Goal: Communication & Community: Answer question/provide support

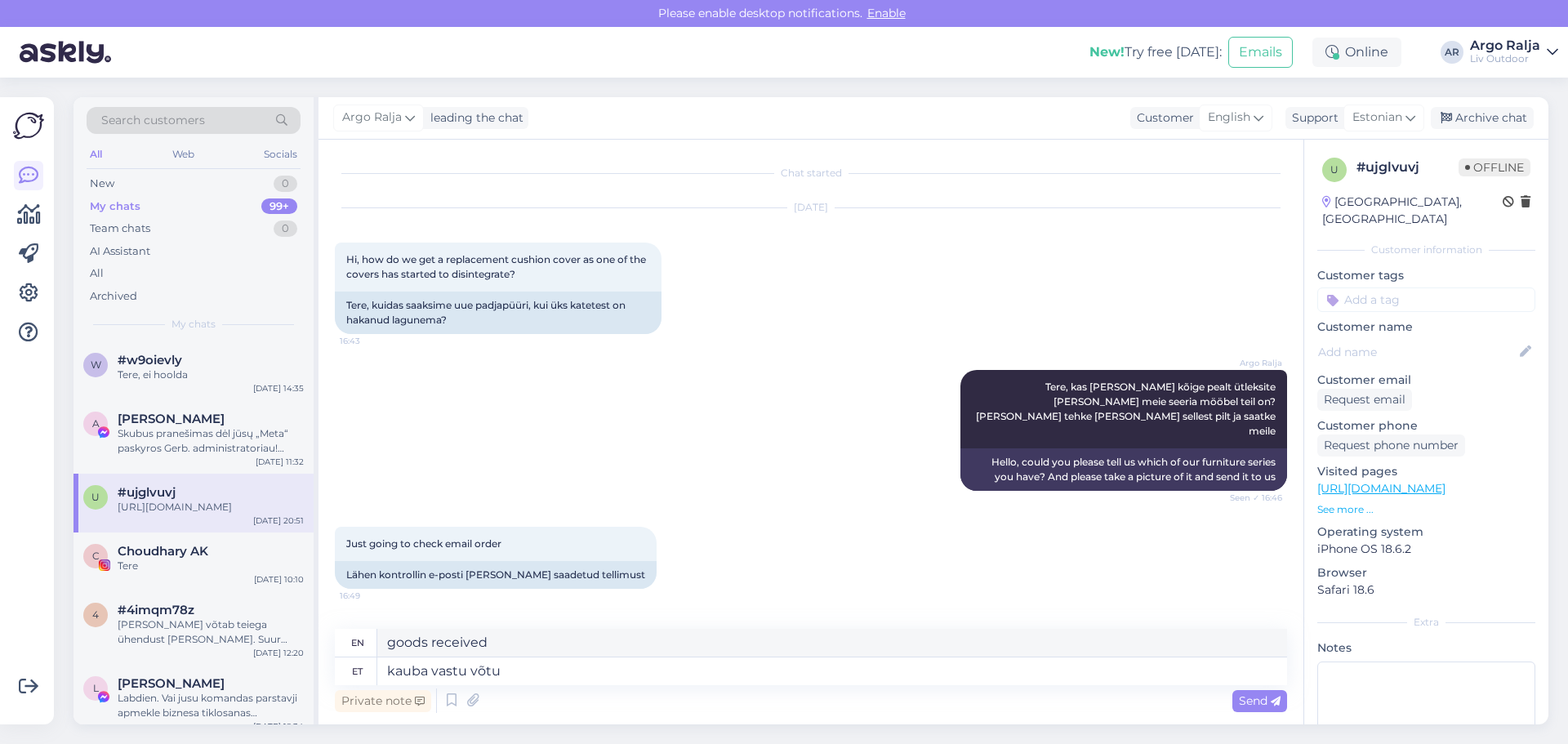
scroll to position [522, 0]
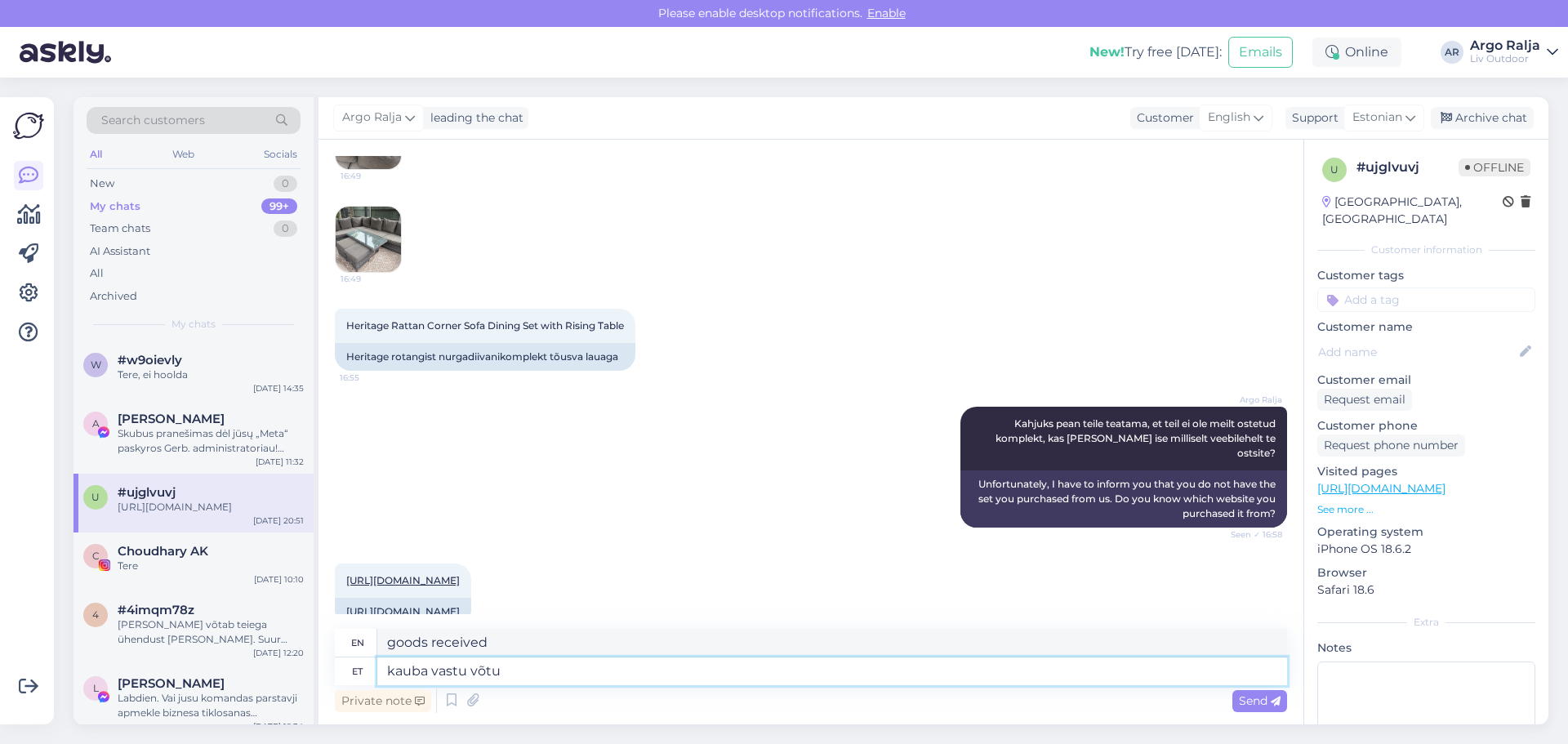
drag, startPoint x: 600, startPoint y: 674, endPoint x: 395, endPoint y: 678, distance: 205.0
click at [383, 684] on textarea "kauba vastu võtu" at bounding box center [832, 671] width 910 height 28
type textarea "M"
drag, startPoint x: 580, startPoint y: 647, endPoint x: 381, endPoint y: 647, distance: 199.0
click at [381, 647] on textarea "Hope you are doing well." at bounding box center [832, 642] width 910 height 28
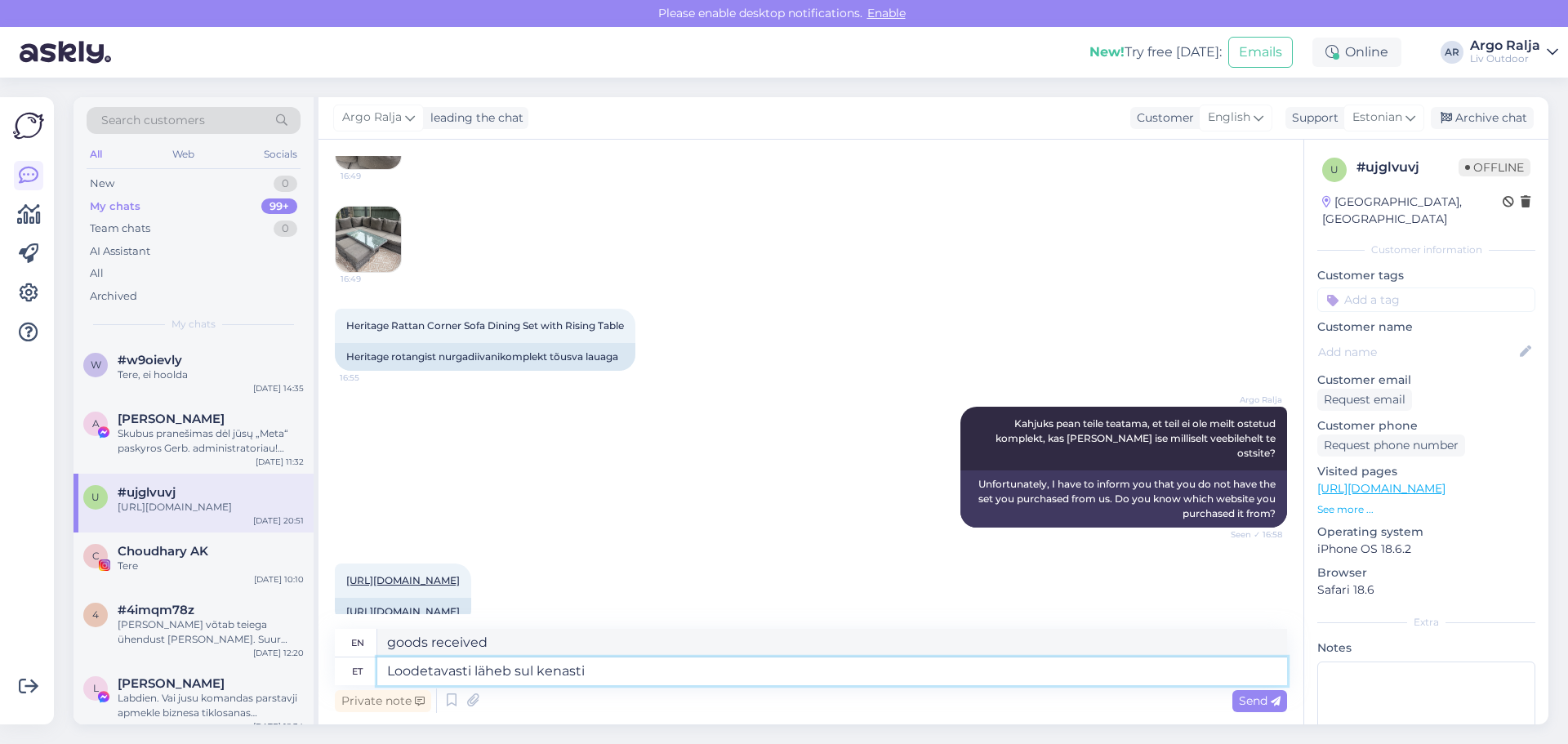
click at [626, 678] on textarea "Loodetavasti läheb sul kenasti" at bounding box center [832, 671] width 910 height 28
drag, startPoint x: 554, startPoint y: 642, endPoint x: 395, endPoint y: 651, distance: 159.3
click at [366, 652] on div "en Hope you are doing well." at bounding box center [811, 642] width 952 height 28
drag, startPoint x: 431, startPoint y: 644, endPoint x: 645, endPoint y: 666, distance: 215.1
click at [645, 666] on textarea "Loodetavasti läheb sul kenasti" at bounding box center [832, 671] width 910 height 28
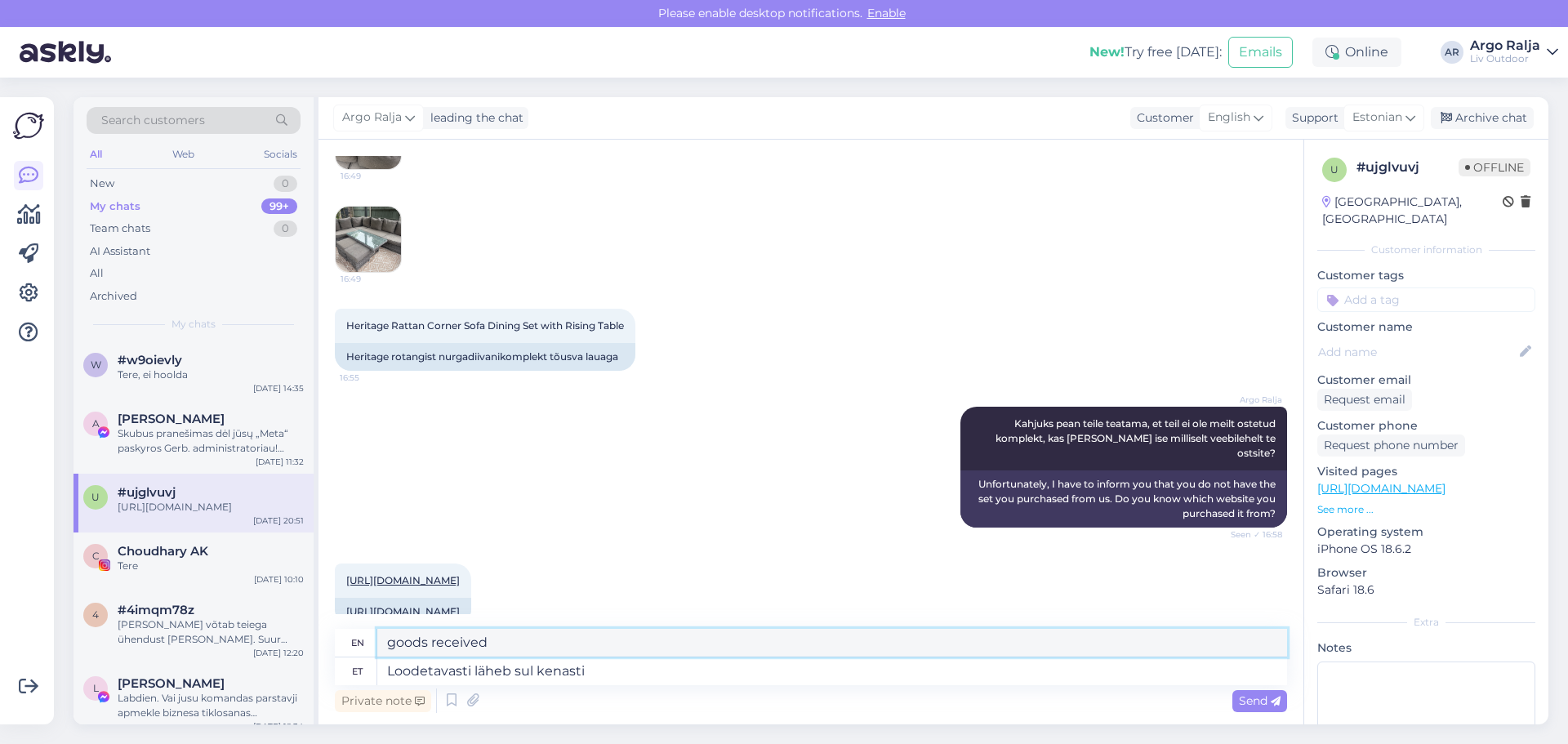
drag, startPoint x: 557, startPoint y: 647, endPoint x: 390, endPoint y: 654, distance: 167.1
click at [390, 654] on textarea "Hope you are doing well." at bounding box center [832, 642] width 910 height 28
click at [692, 653] on textarea "Hope you are doing well." at bounding box center [832, 642] width 910 height 28
click at [385, 666] on textarea "Loodetavasti läheb sul kenasti" at bounding box center [832, 671] width 910 height 28
drag, startPoint x: 559, startPoint y: 639, endPoint x: 411, endPoint y: 648, distance: 148.3
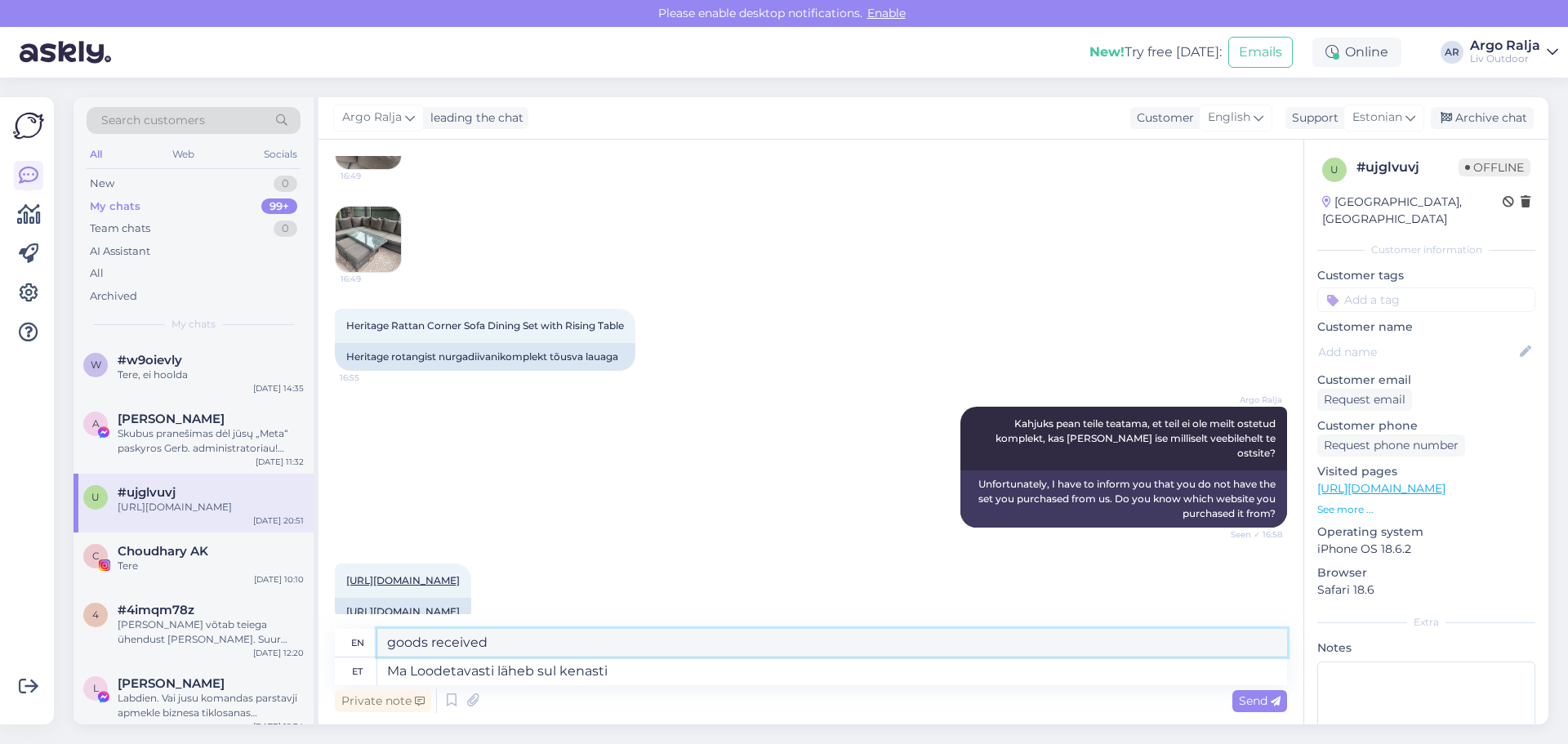
click at [384, 645] on textarea "I hope you are doing well." at bounding box center [832, 642] width 910 height 28
drag, startPoint x: 669, startPoint y: 672, endPoint x: 341, endPoint y: 679, distance: 328.1
click at [341, 679] on div "et Ma Loodetavasti läheb sul kenasti" at bounding box center [811, 671] width 952 height 28
type textarea "L"
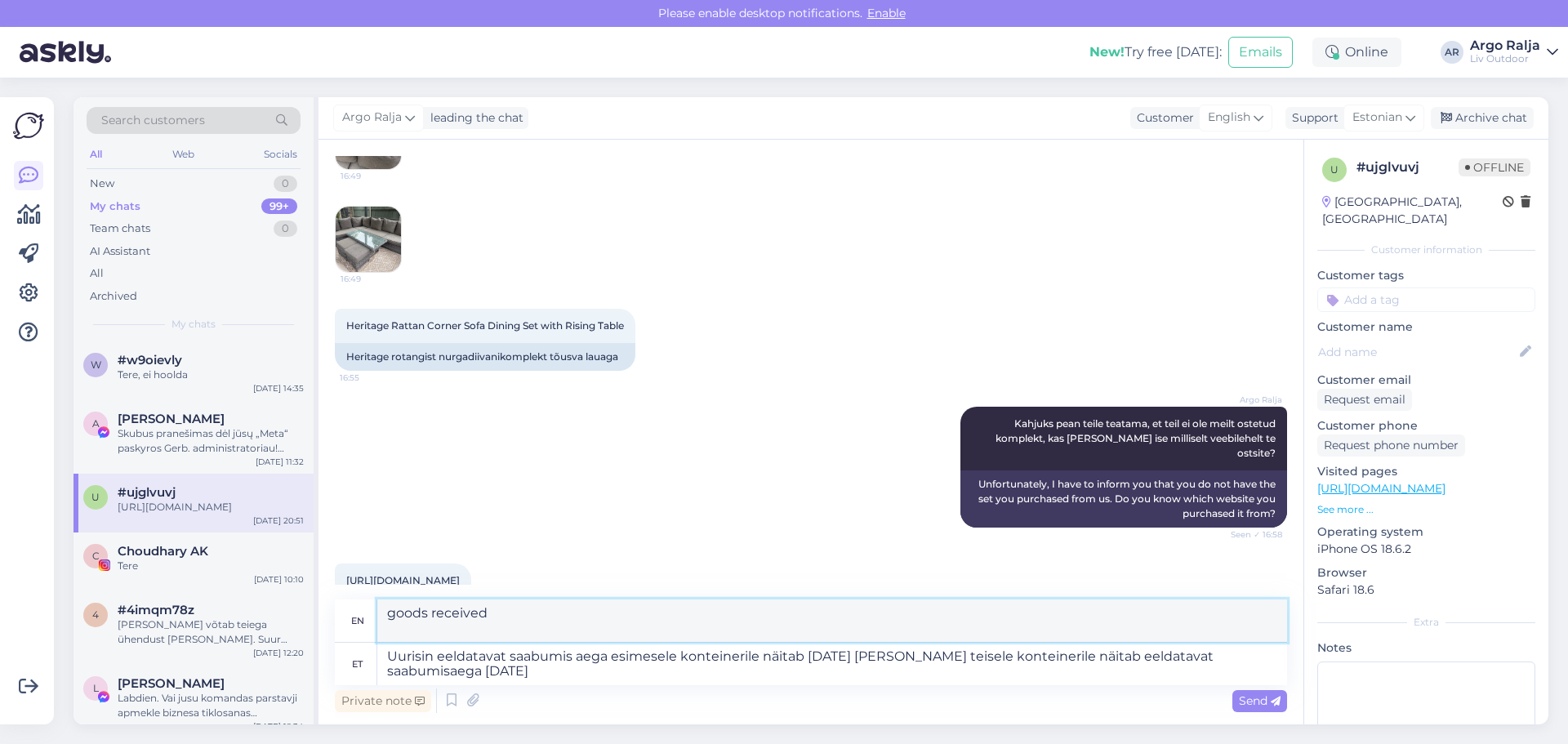
drag, startPoint x: 383, startPoint y: 611, endPoint x: 576, endPoint y: 628, distance: 193.7
click at [576, 628] on textarea "I checked the estimated arrival time for the first container and it shows [DATE…" at bounding box center [832, 620] width 910 height 42
drag, startPoint x: 390, startPoint y: 658, endPoint x: 615, endPoint y: 686, distance: 226.7
click at [615, 686] on div "en I checked the estimated arrival time for the first container and it shows [D…" at bounding box center [811, 658] width 952 height 117
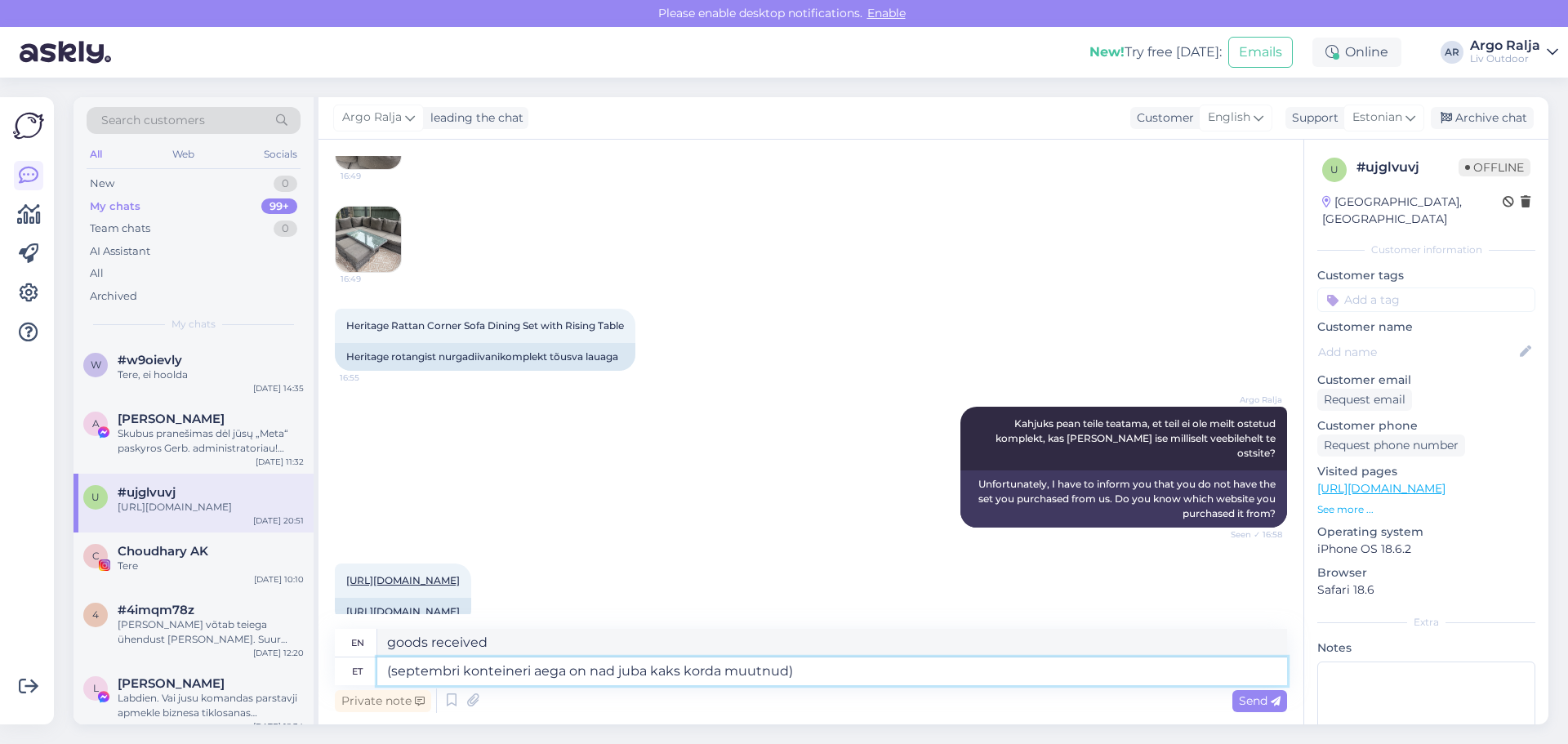
click at [786, 667] on textarea "(septembri konteineri aega on nad juba kaks korda muutnud)" at bounding box center [832, 671] width 910 height 28
type textarea "(septembri konteineri aega on nad juba kaks korda muutnud, algselt pidi 1.09 sa…"
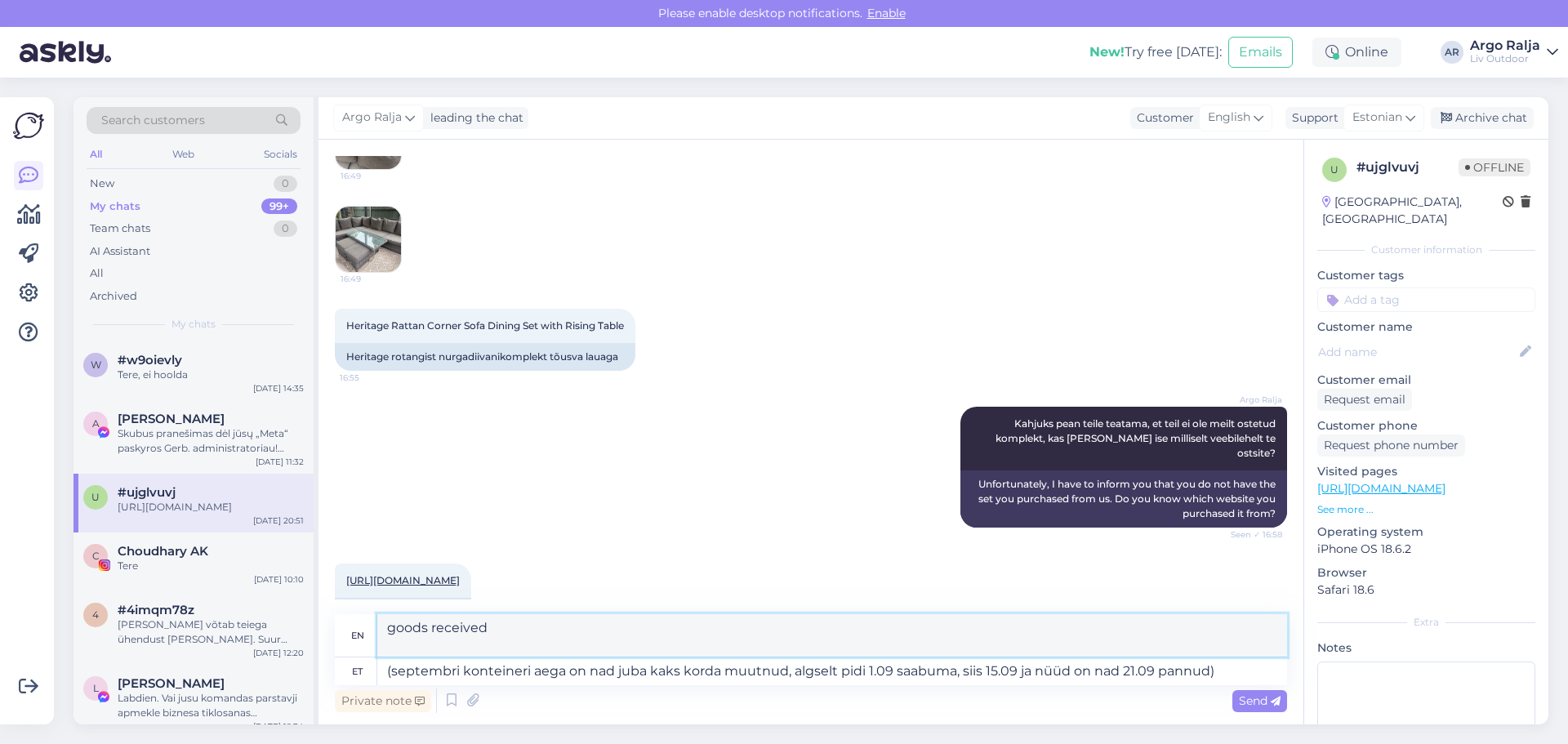
drag, startPoint x: 388, startPoint y: 626, endPoint x: 510, endPoint y: 642, distance: 123.0
click at [510, 642] on textarea "(they have already changed the time of the September container twice, originall…" at bounding box center [832, 635] width 910 height 42
